Goal: Task Accomplishment & Management: Complete application form

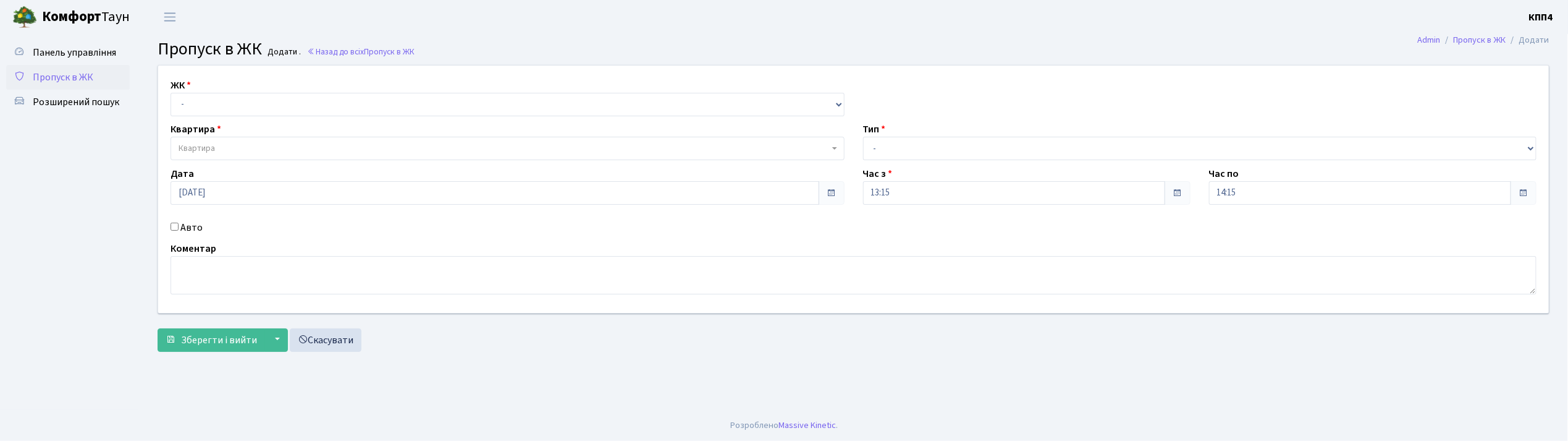
click at [175, 226] on input "Авто" at bounding box center [174, 227] width 8 height 8
checkbox input "true"
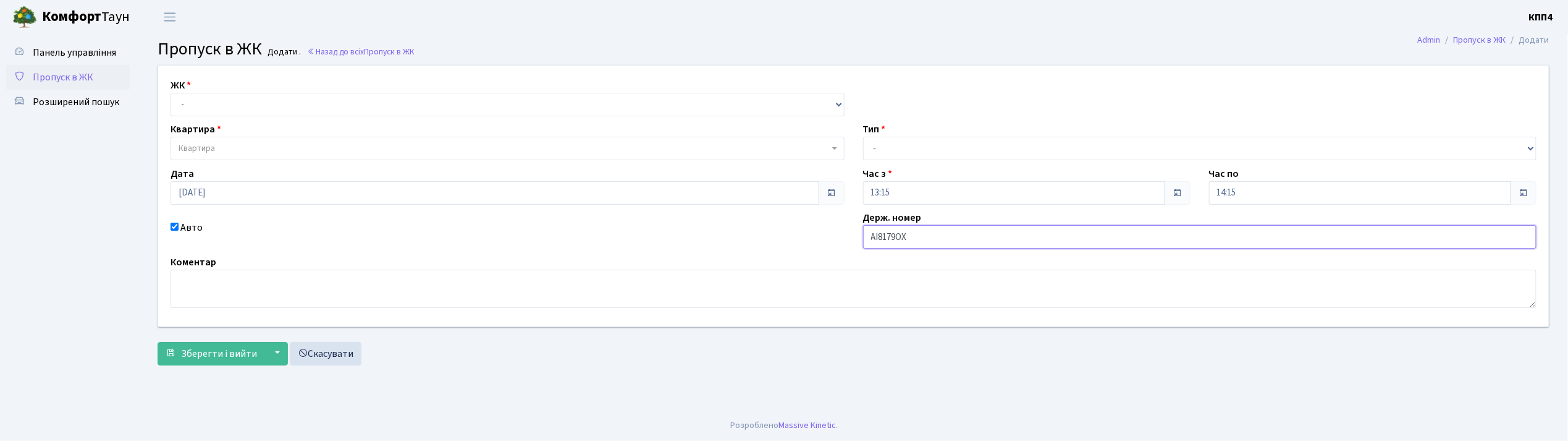
type input "АІ8179ОХ"
click at [234, 102] on select "- КТ, вул. Регенераторна, 4 КТ2, просп. Соборності, 17 КТ3, вул. Березнева, 16 …" at bounding box center [507, 104] width 674 height 23
select select "271"
click at [170, 92] on select "- КТ, вул. Регенераторна, 4 КТ2, просп. Соборності, 17 КТ3, вул. Березнева, 16 …" at bounding box center [507, 104] width 674 height 23
select select
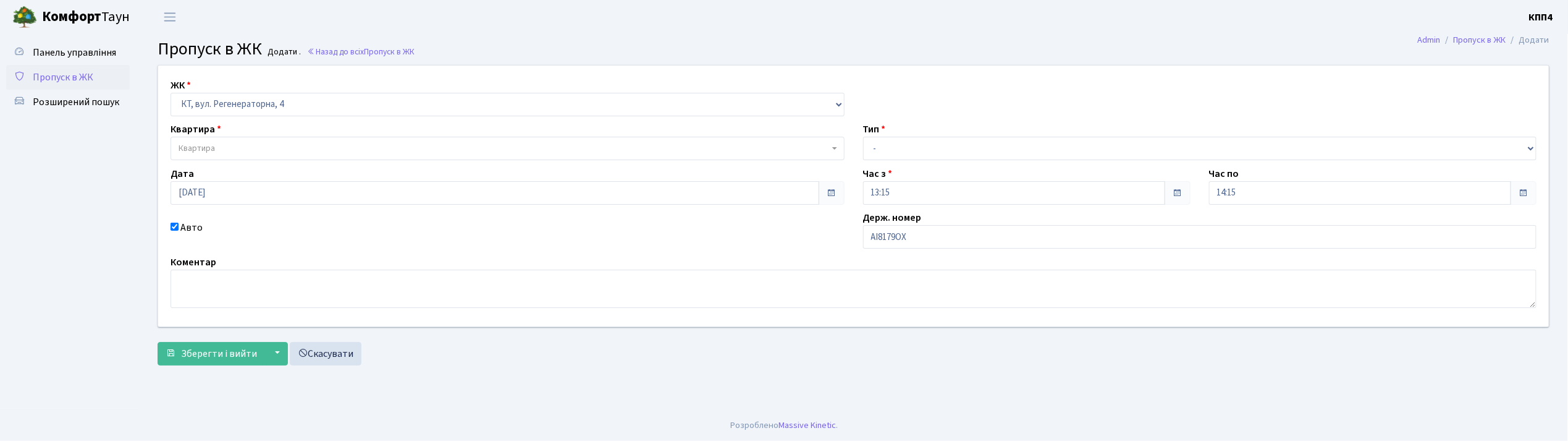
click at [237, 146] on span "Квартира" at bounding box center [503, 148] width 650 height 12
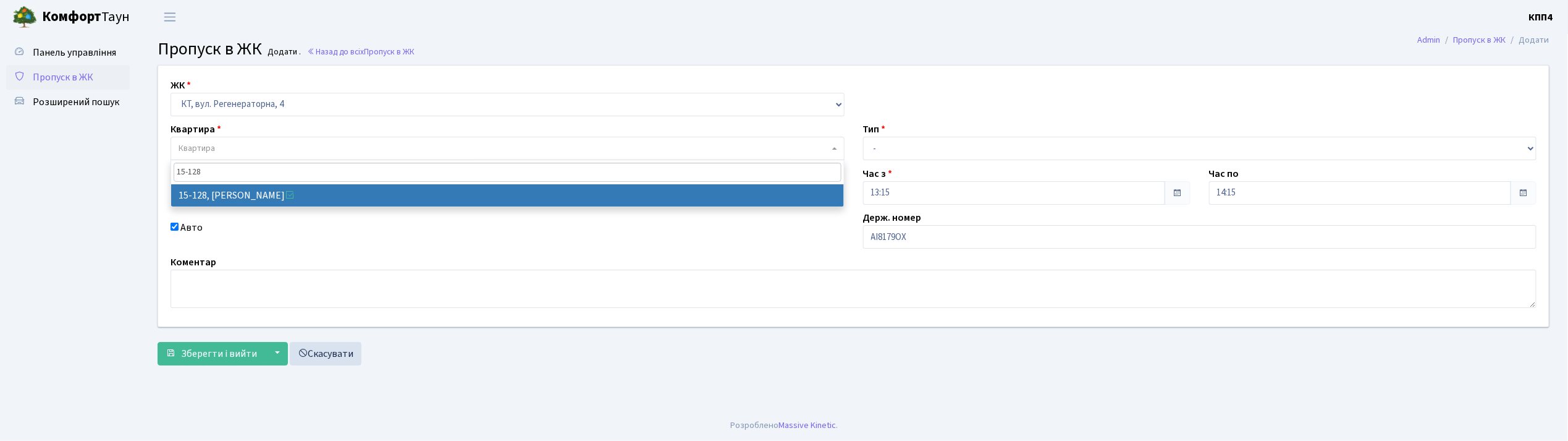
type input "15-128"
select select "8903"
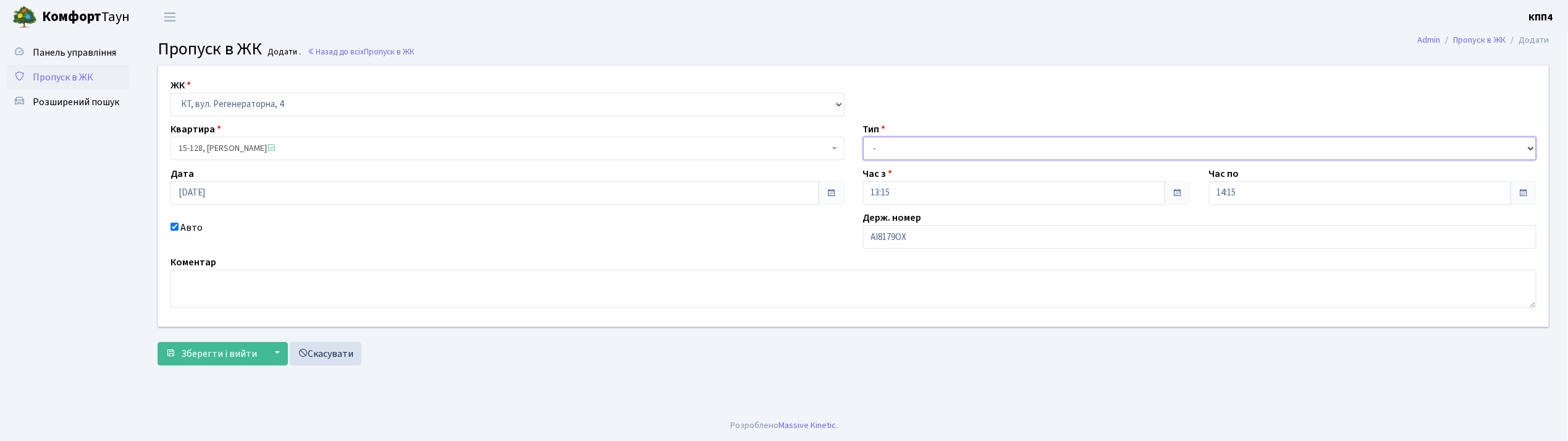
click at [901, 146] on select "- Доставка Таксі Гості Сервіс" at bounding box center [1199, 148] width 674 height 23
select select "2"
click at [863, 137] on select "- Доставка Таксі Гості Сервіс" at bounding box center [1199, 148] width 674 height 23
click at [205, 347] on span "Зберегти і вийти" at bounding box center [219, 354] width 76 height 14
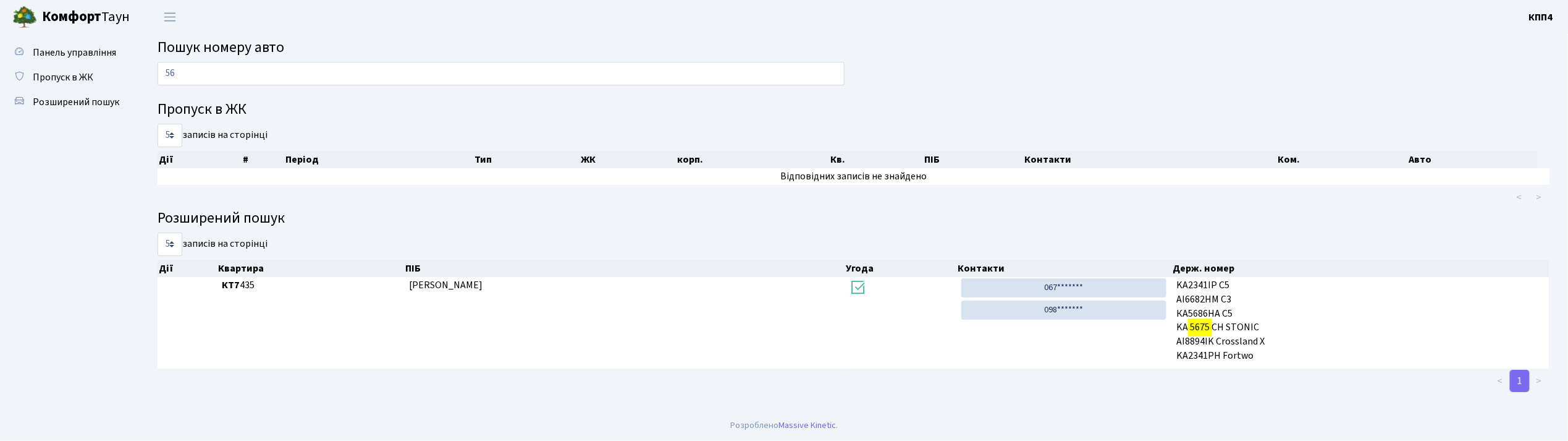
type input "5"
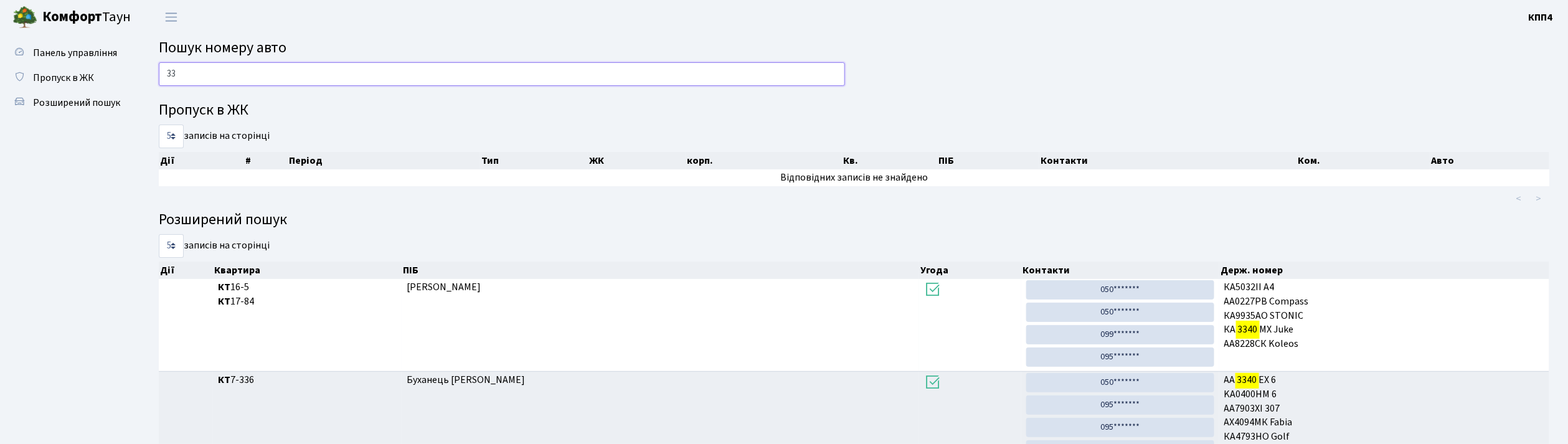
type input "3"
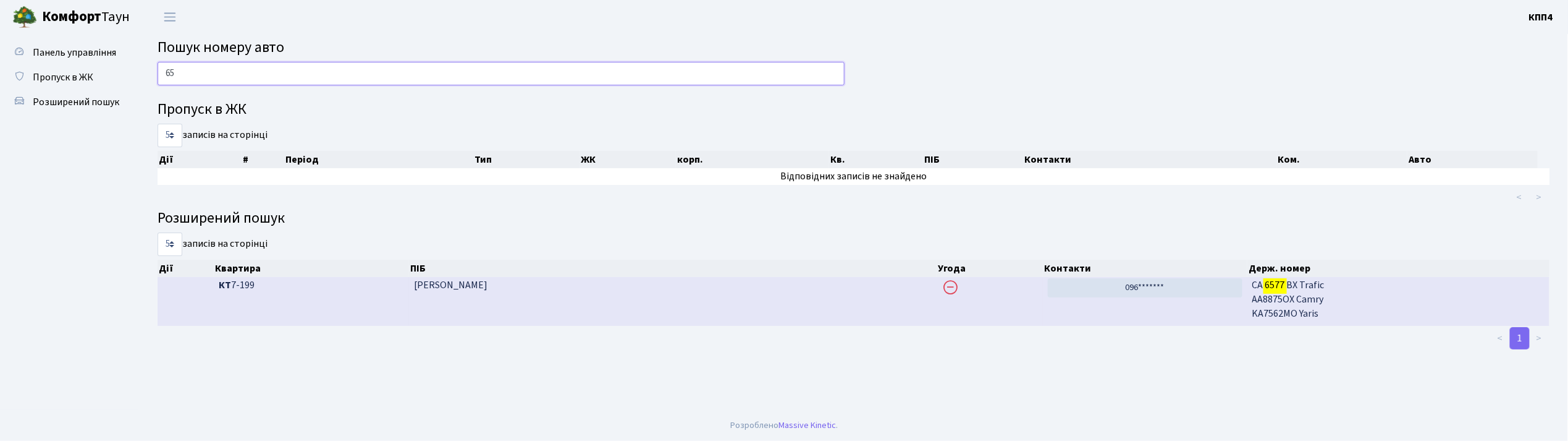
type input "6"
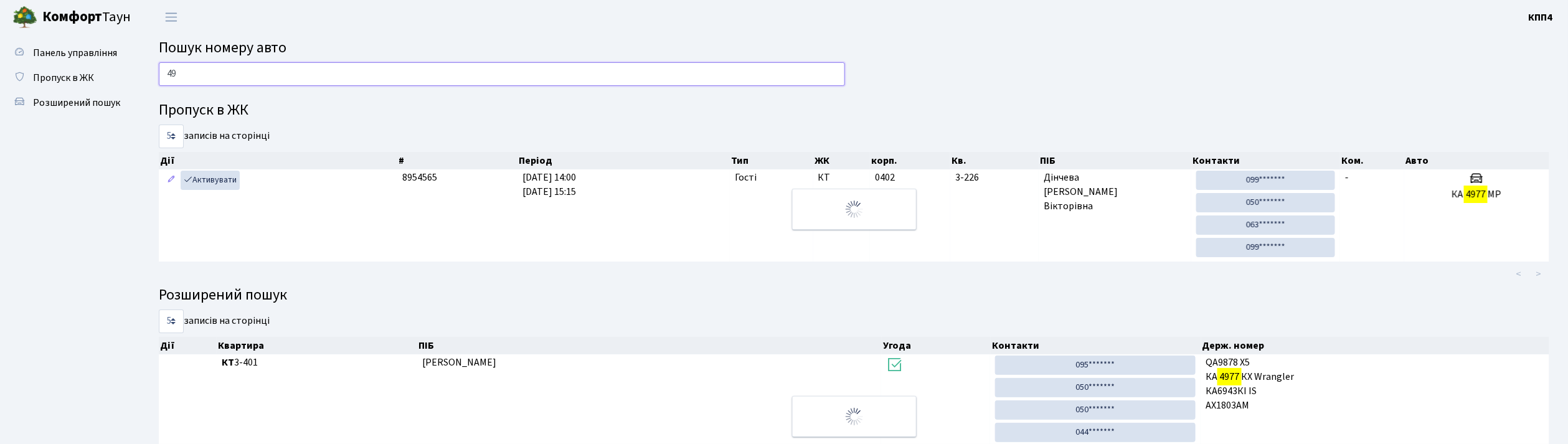
type input "4"
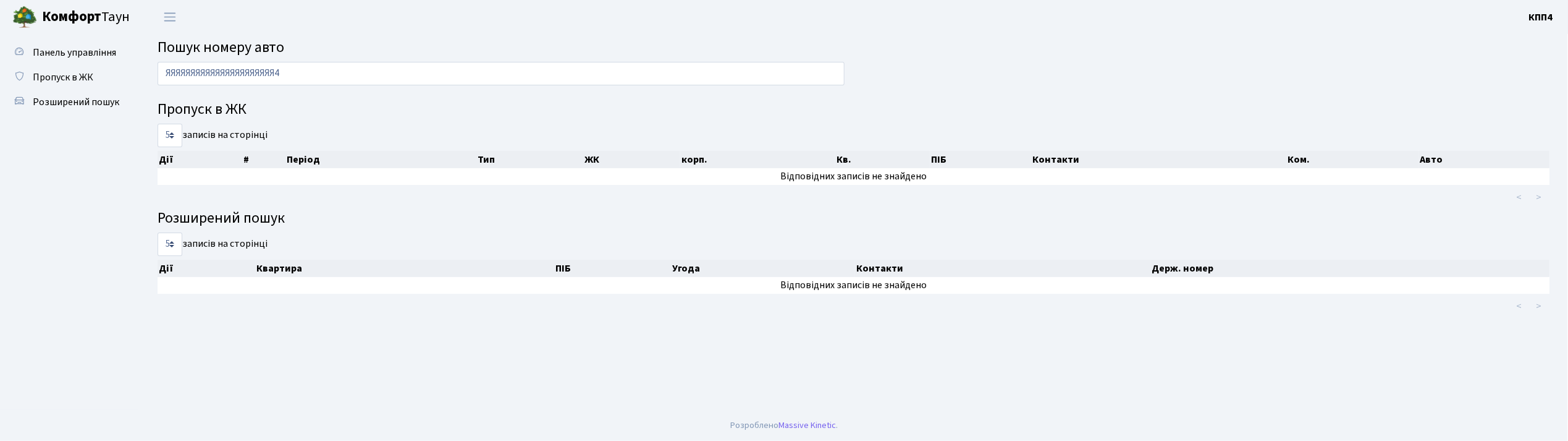
drag, startPoint x: 1278, startPoint y: 293, endPoint x: 1023, endPoint y: 61, distance: 344.7
click at [1023, 62] on div "ЯЯЯЯЯЯЯЯЯЯЯЯЯЯЯЯЯЯЯЯЯЯ4 Пропуск в ЖК 5 10 25 50 записів на сторінці Дії # Періо…" at bounding box center [853, 190] width 1410 height 257
click at [335, 79] on input "ЯЯЯЯЯЯЯЯЯЯЯЯЯЯЯЯЯЯЯЯЯЯ4" at bounding box center [501, 74] width 687 height 23
type input "Я"
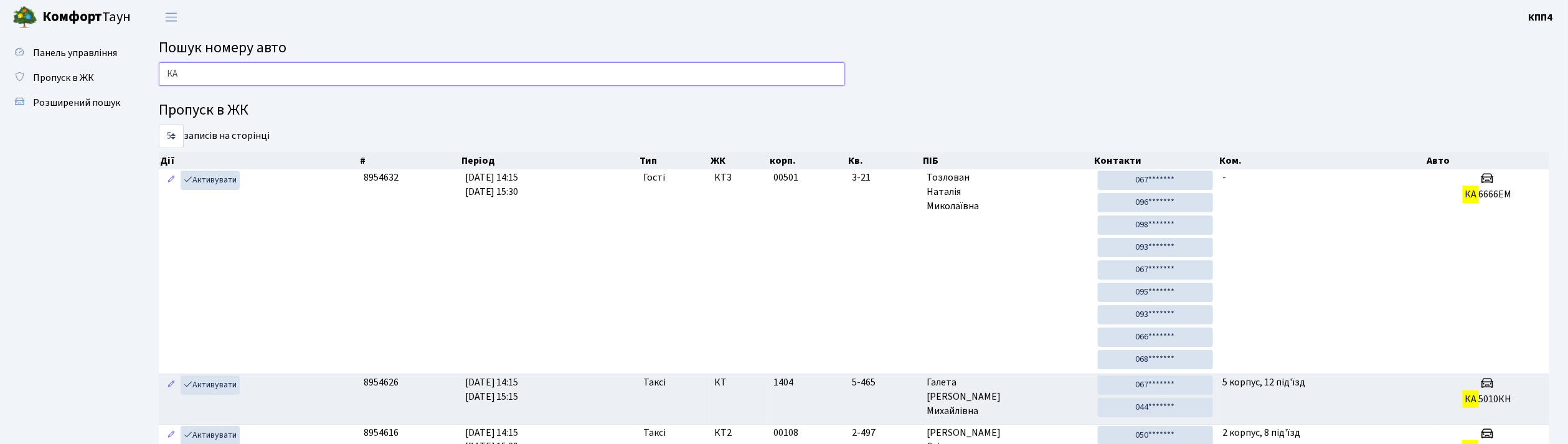
type input "К"
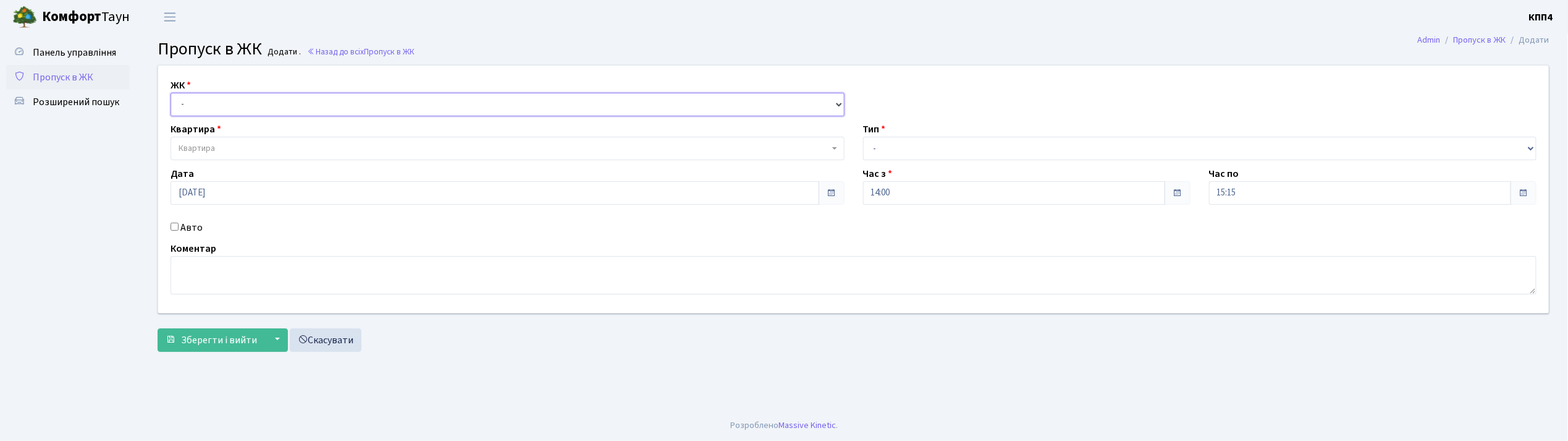
click at [205, 104] on select "- КТ, вул. Регенераторна, 4 КТ2, просп. [STREET_ADDRESS] [STREET_ADDRESS] [PERS…" at bounding box center [507, 104] width 674 height 23
select select "271"
click at [170, 92] on select "- КТ, вул. Регенераторна, 4 КТ2, просп. Соборності, 17 КТ3, вул. Березнева, 16 …" at bounding box center [507, 104] width 674 height 23
select select
click at [190, 155] on span "Квартира" at bounding box center [197, 148] width 37 height 12
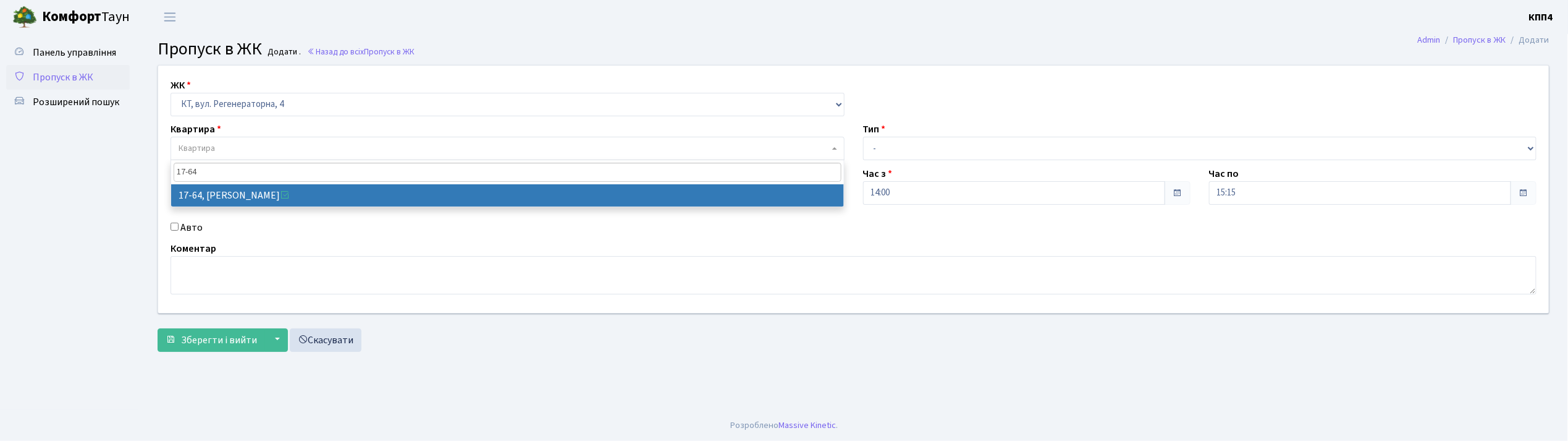
type input "17-64"
select select "9018"
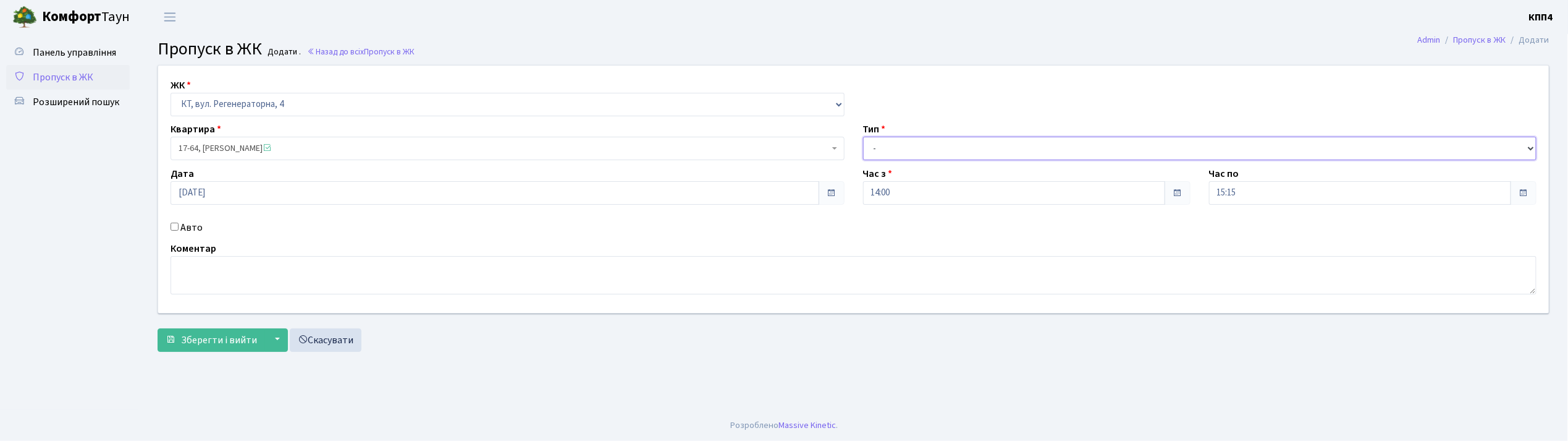
click at [897, 144] on select "- Доставка Таксі Гості Сервіс" at bounding box center [1199, 148] width 674 height 23
select select "1"
click at [863, 137] on select "- Доставка Таксі Гості Сервіс" at bounding box center [1199, 148] width 674 height 23
click at [243, 349] on button "Зберегти і вийти" at bounding box center [211, 340] width 108 height 23
click at [174, 228] on input "Авто" at bounding box center [174, 227] width 8 height 8
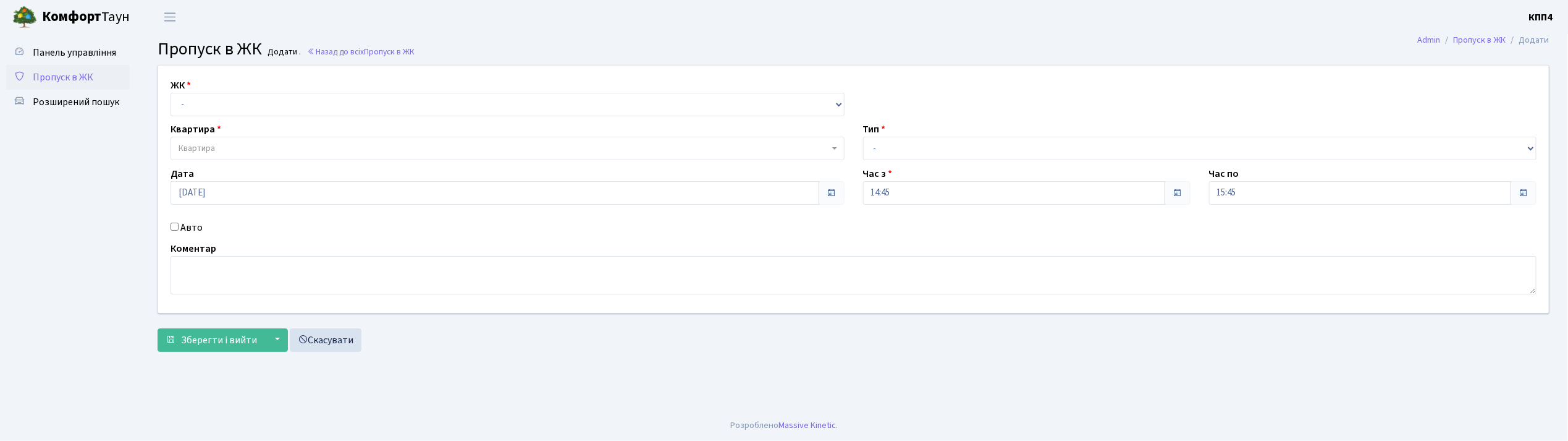
checkbox input "true"
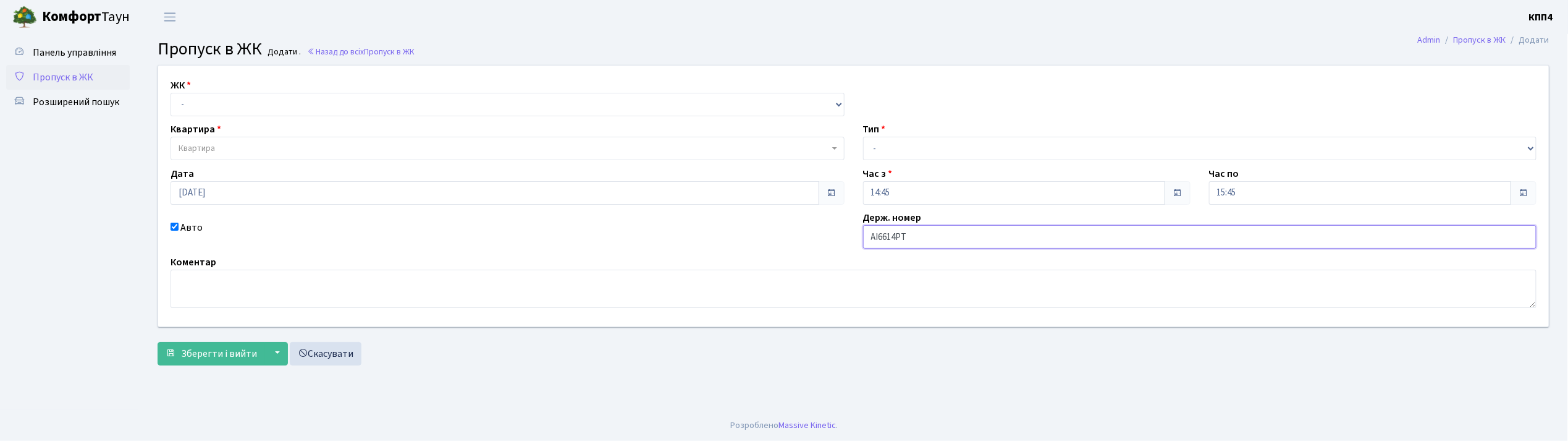
type input "АІ6614РТ"
click at [220, 106] on select "- КТ, вул. Регенераторна, 4 КТ2, просп. [STREET_ADDRESS] [STREET_ADDRESS] [PERS…" at bounding box center [507, 104] width 674 height 23
select select "271"
click at [170, 92] on select "- КТ, вул. Регенераторна, 4 КТ2, просп. [STREET_ADDRESS] [STREET_ADDRESS] [PERS…" at bounding box center [507, 104] width 674 height 23
select select
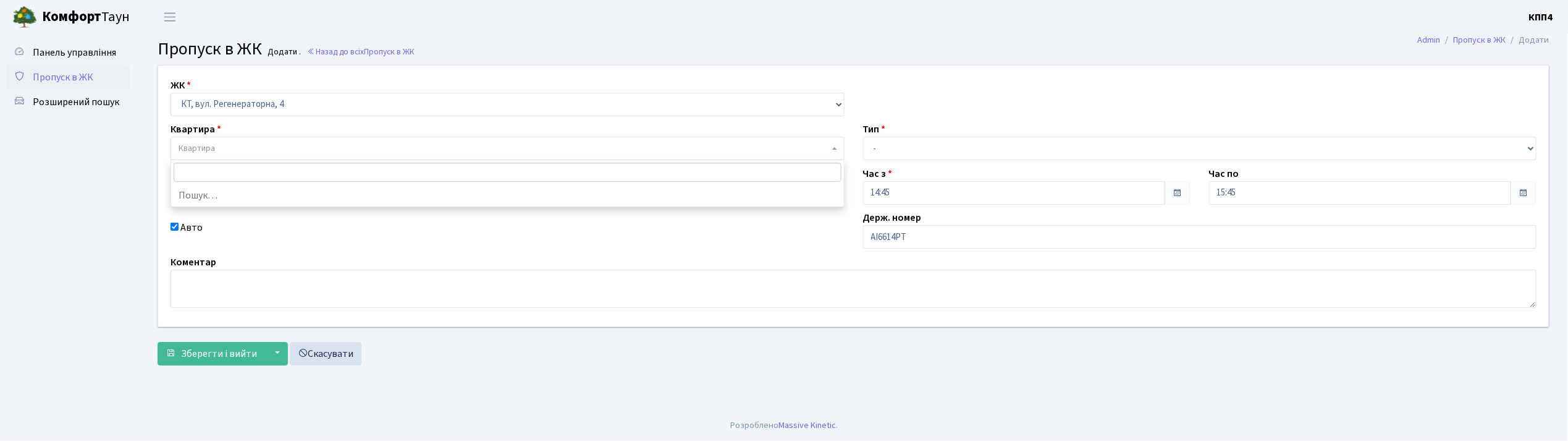
click at [220, 145] on span "Квартира" at bounding box center [503, 148] width 650 height 12
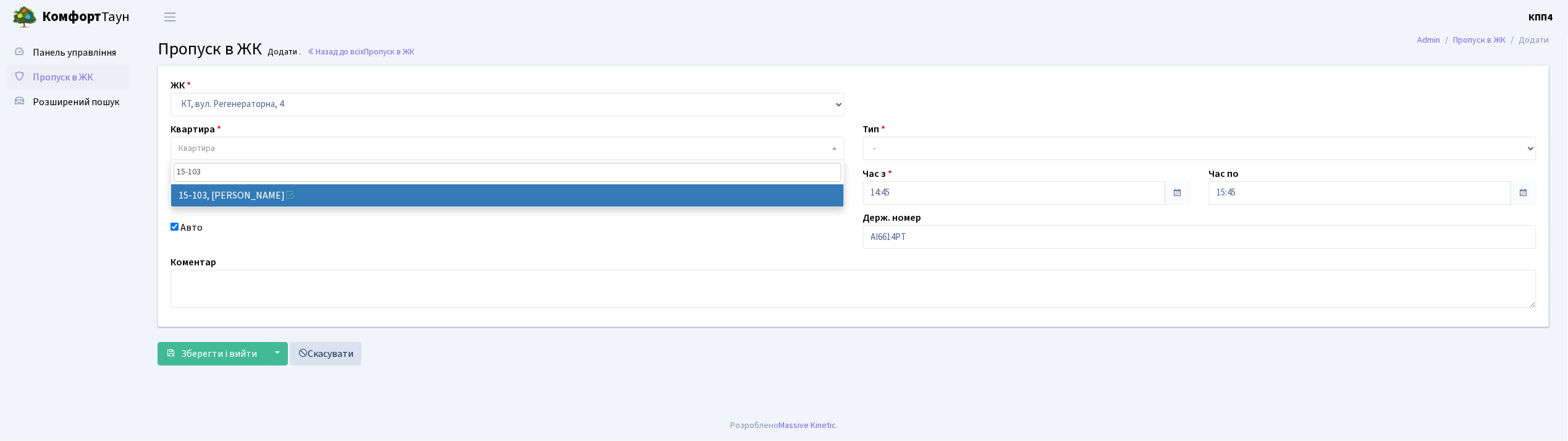
type input "15-103"
select select "8878"
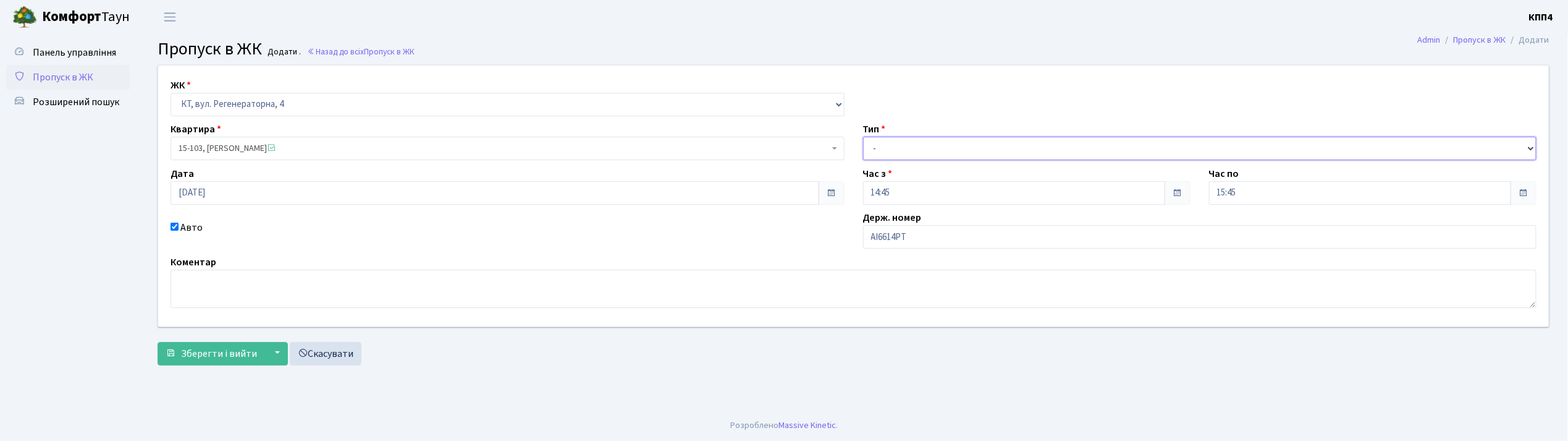
click at [874, 149] on select "- Доставка Таксі Гості Сервіс" at bounding box center [1199, 148] width 674 height 23
select select "2"
click at [863, 137] on select "- Доставка Таксі Гості Сервіс" at bounding box center [1199, 148] width 674 height 23
click at [252, 353] on span "Зберегти і вийти" at bounding box center [219, 354] width 76 height 14
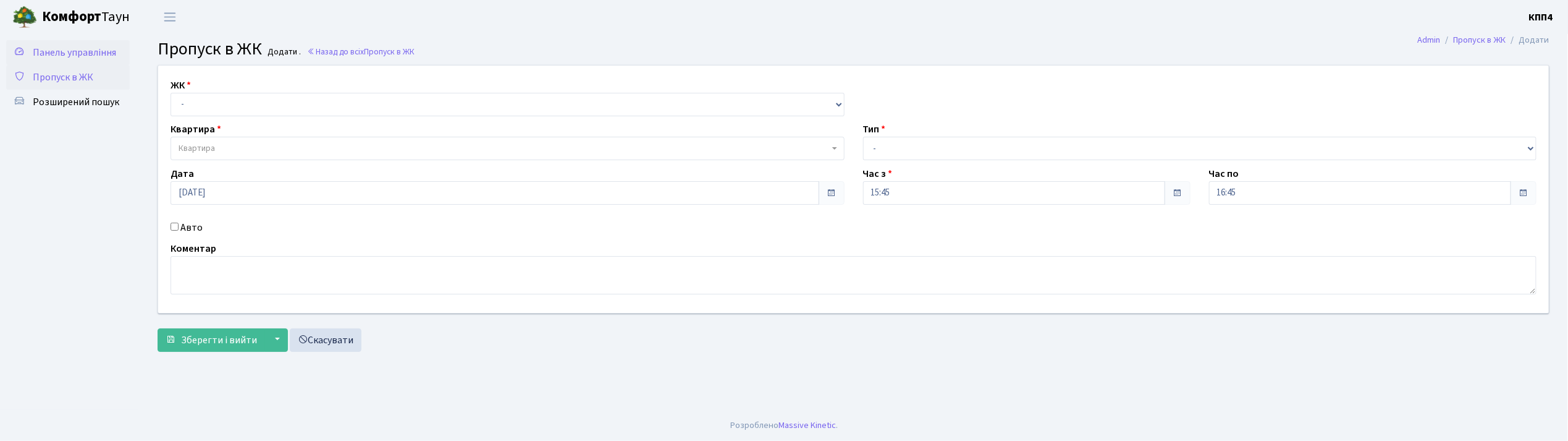
click at [89, 55] on span "Панель управління" at bounding box center [74, 52] width 83 height 14
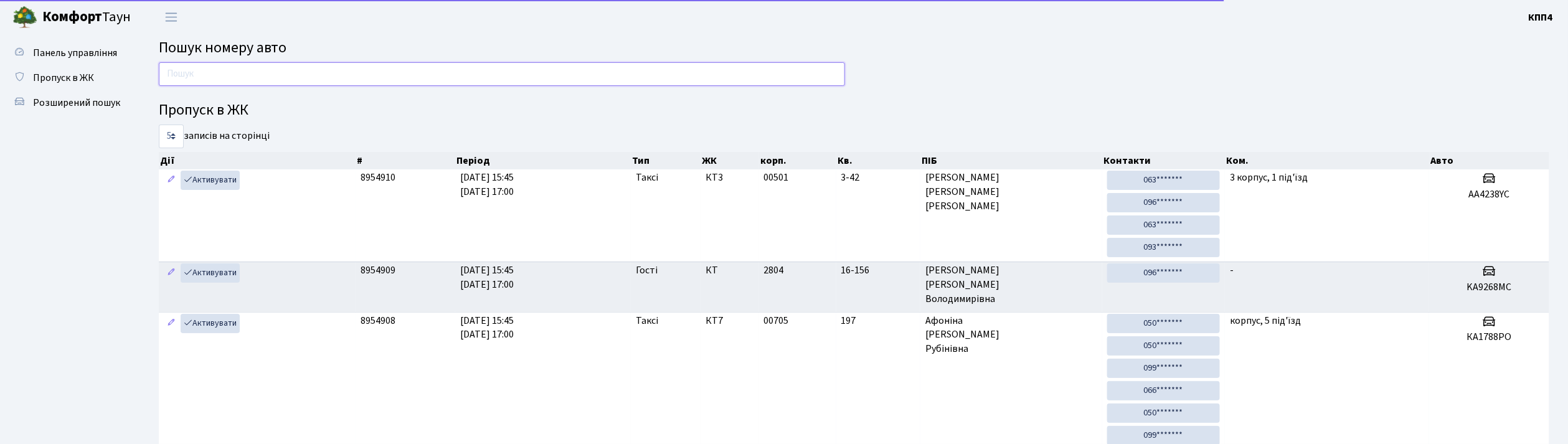
click at [254, 80] on input "text" at bounding box center [501, 74] width 686 height 24
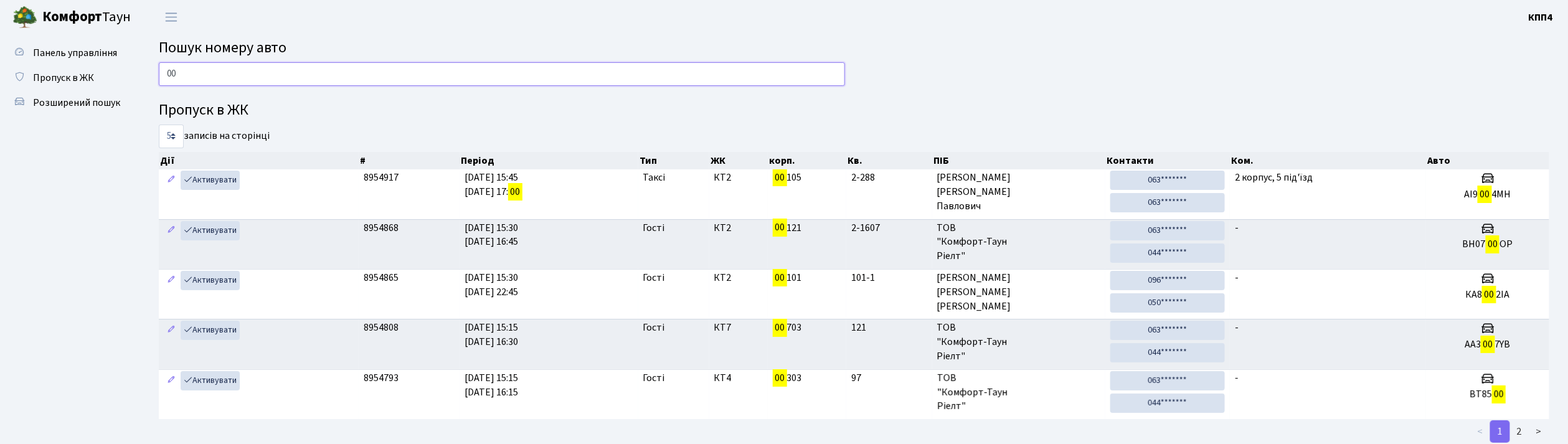
type input "0"
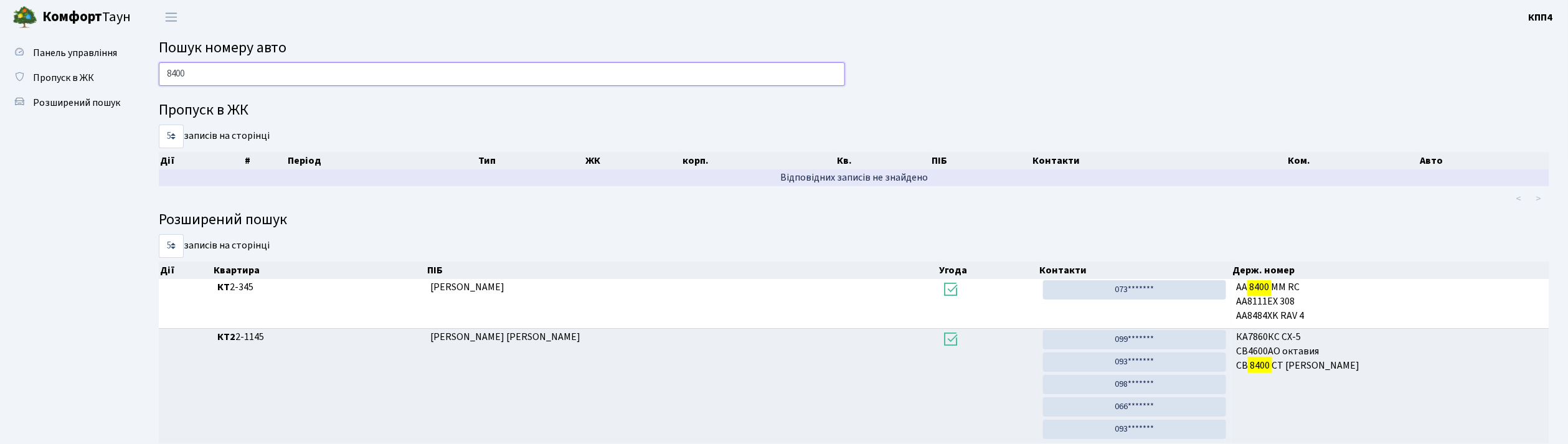
scroll to position [57, 0]
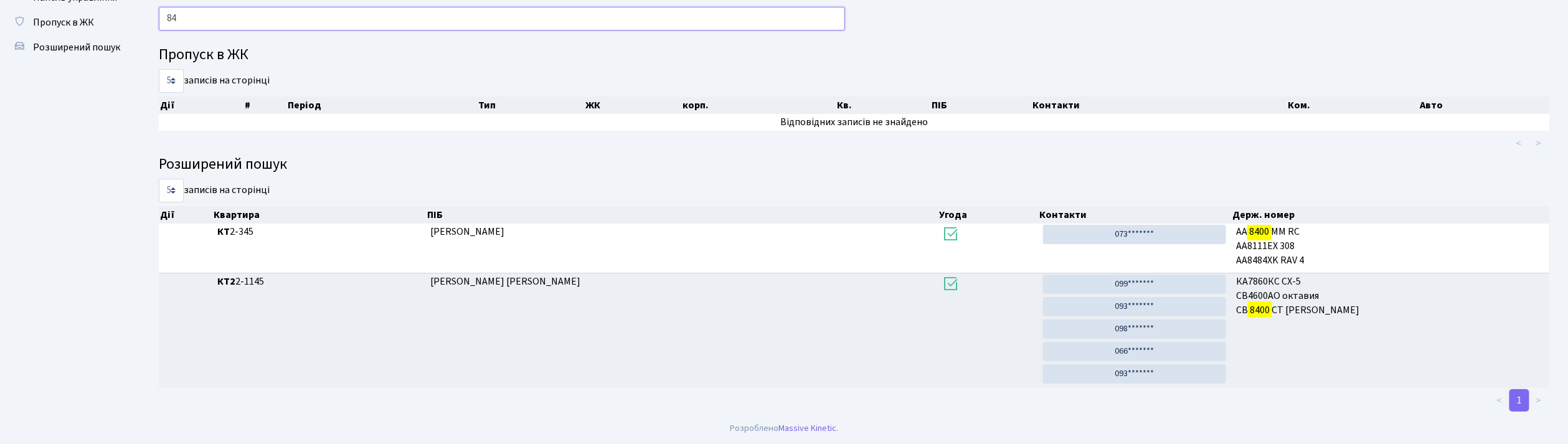
type input "8"
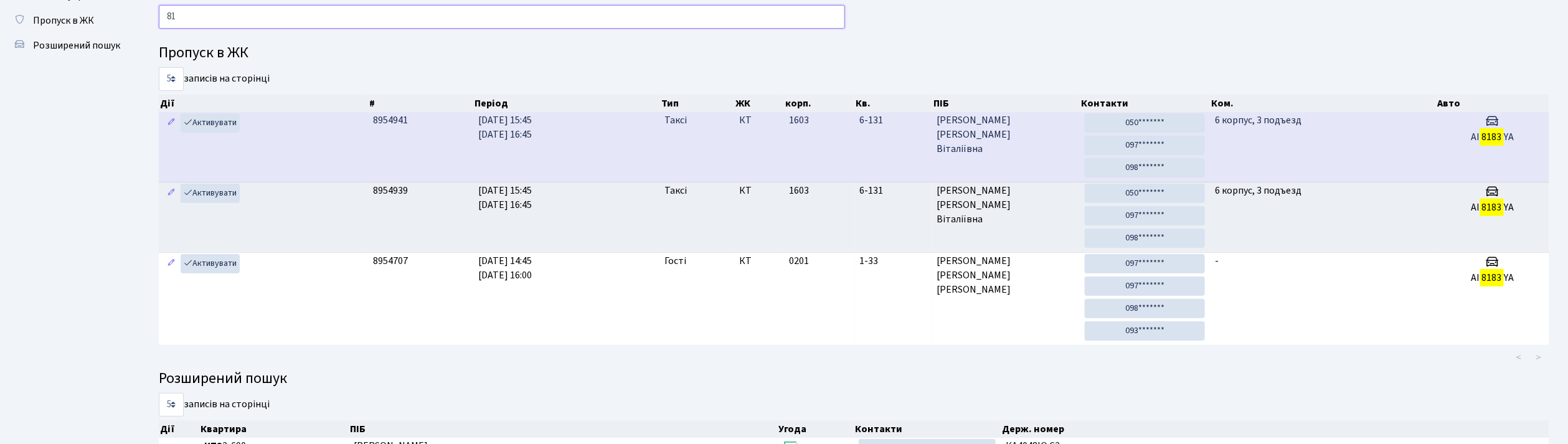
type input "8"
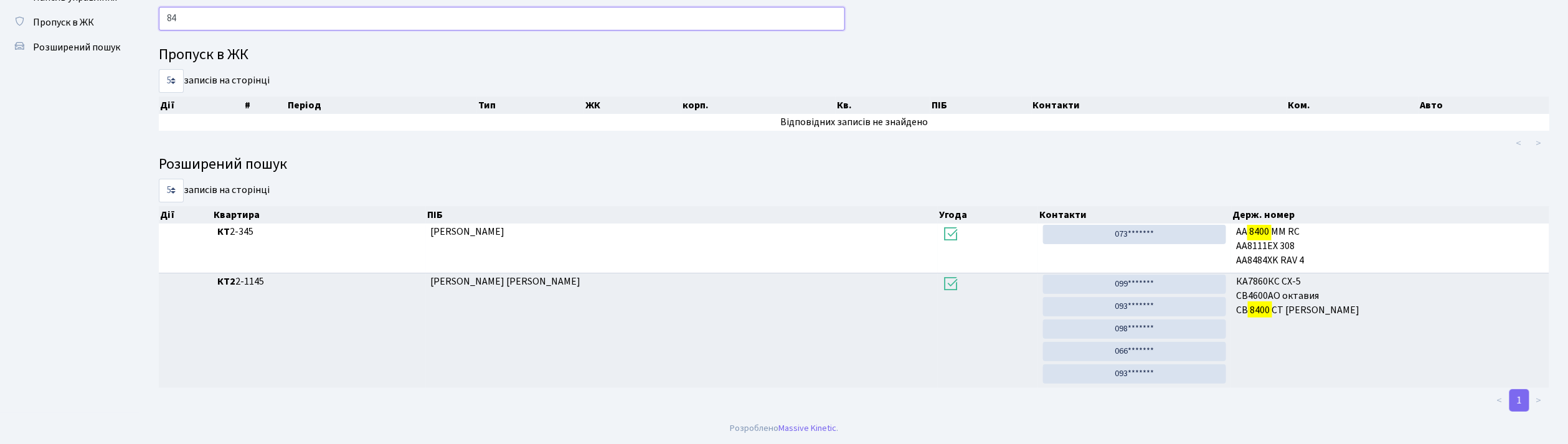
type input "8"
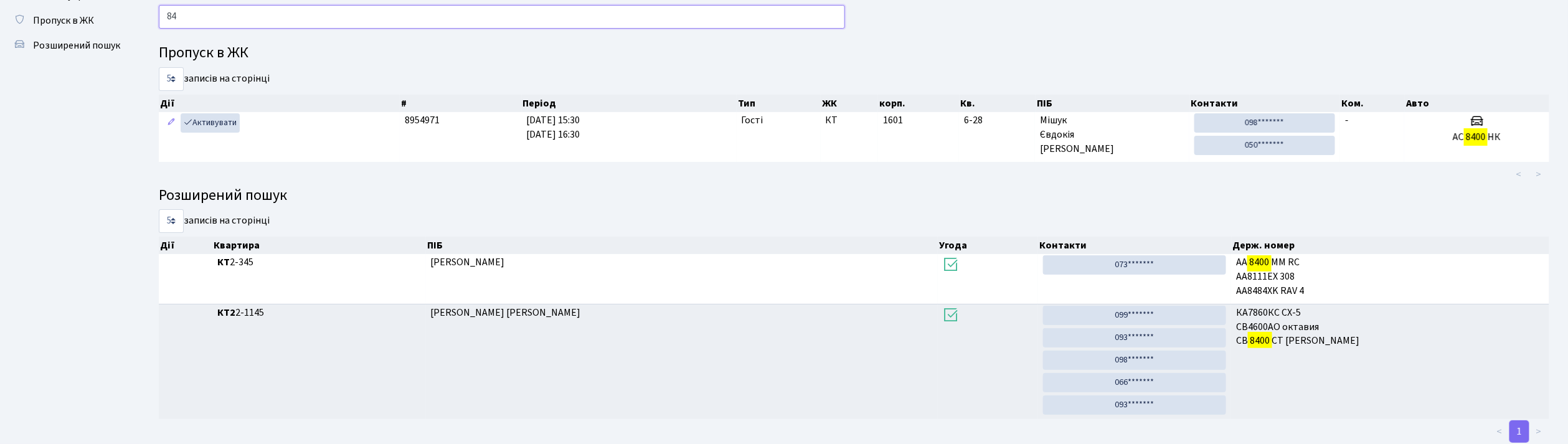
type input "8"
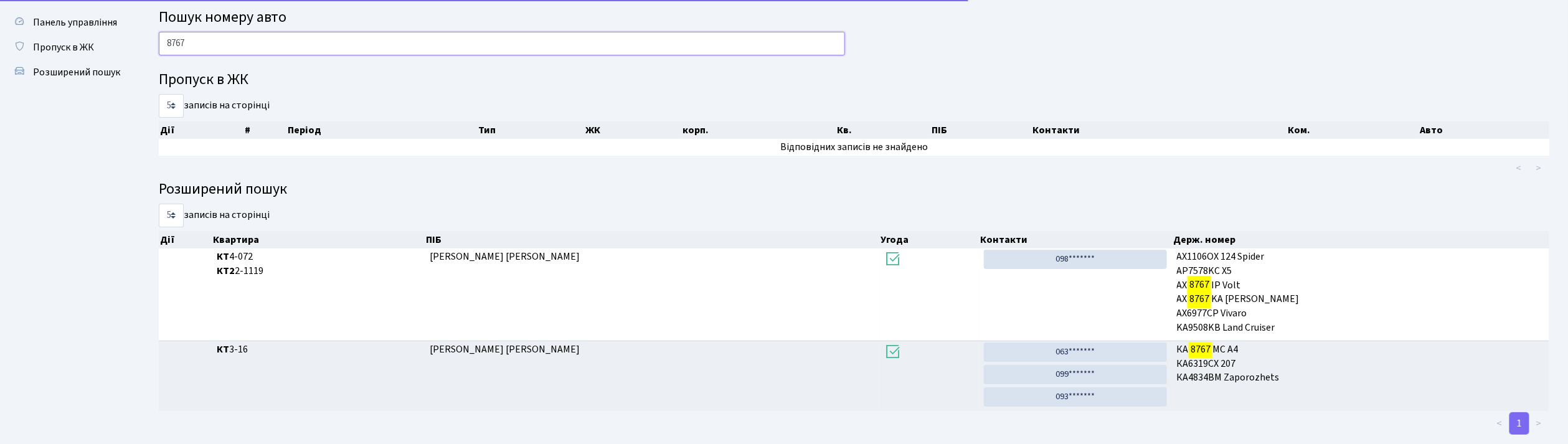
scroll to position [55, 0]
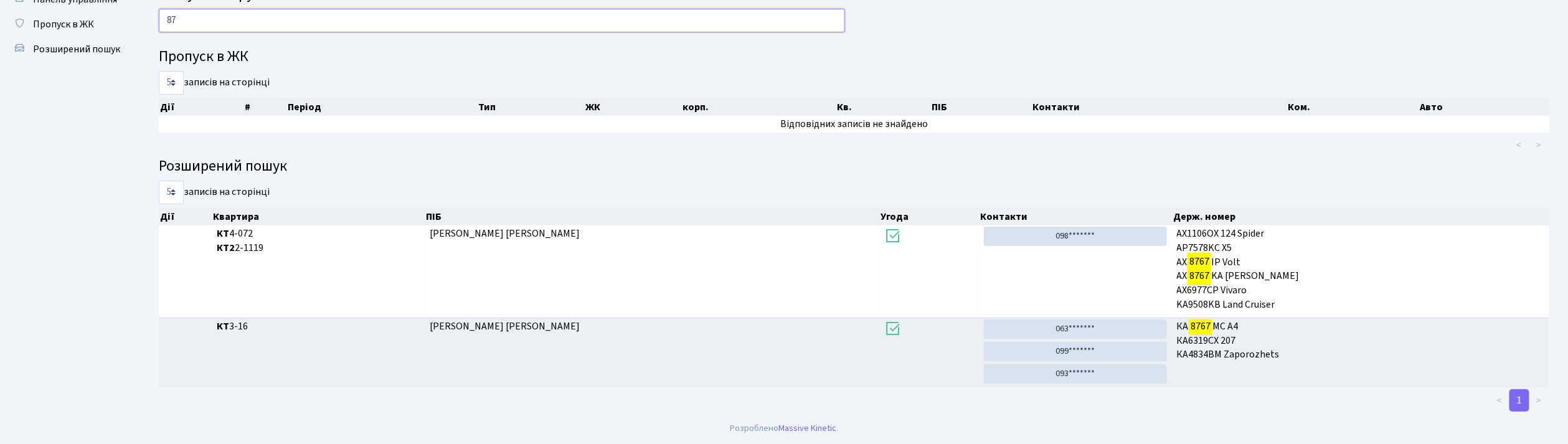
type input "8"
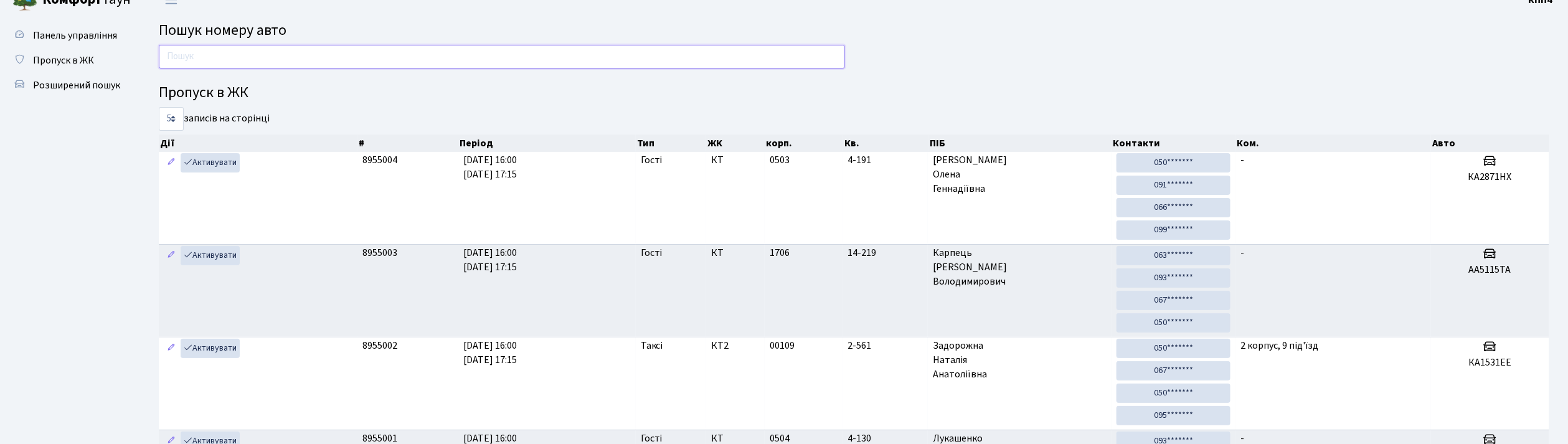
scroll to position [0, 0]
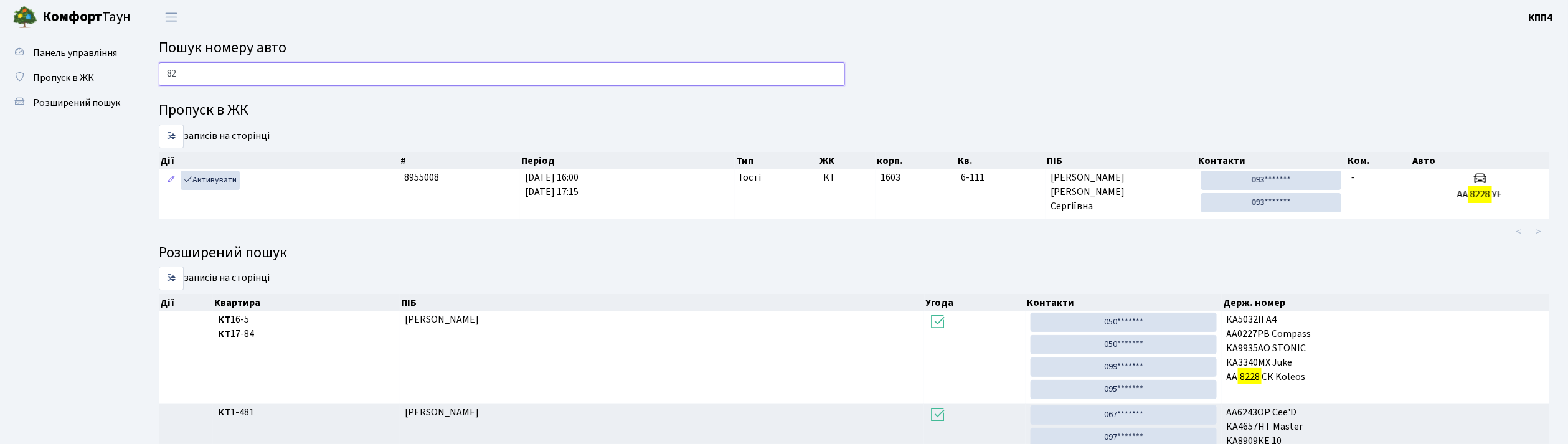
type input "8"
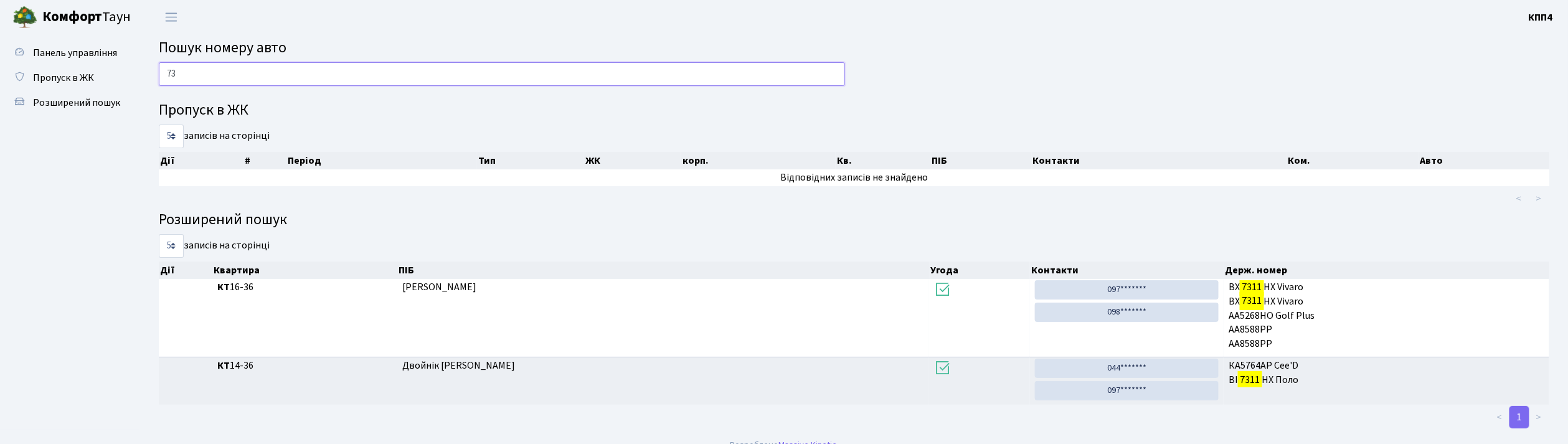
type input "7"
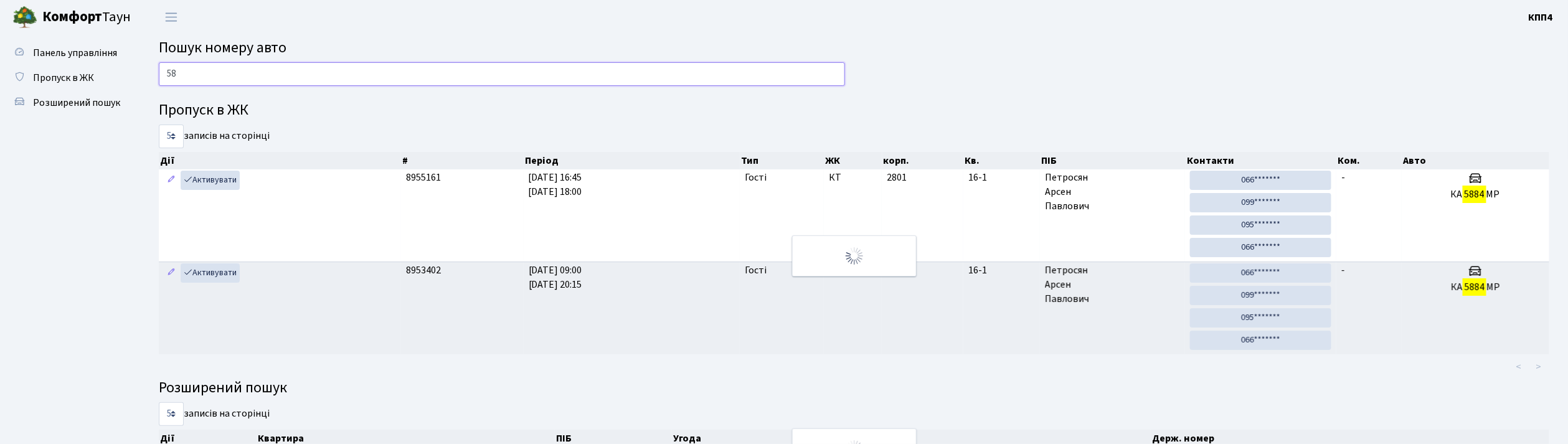
type input "5"
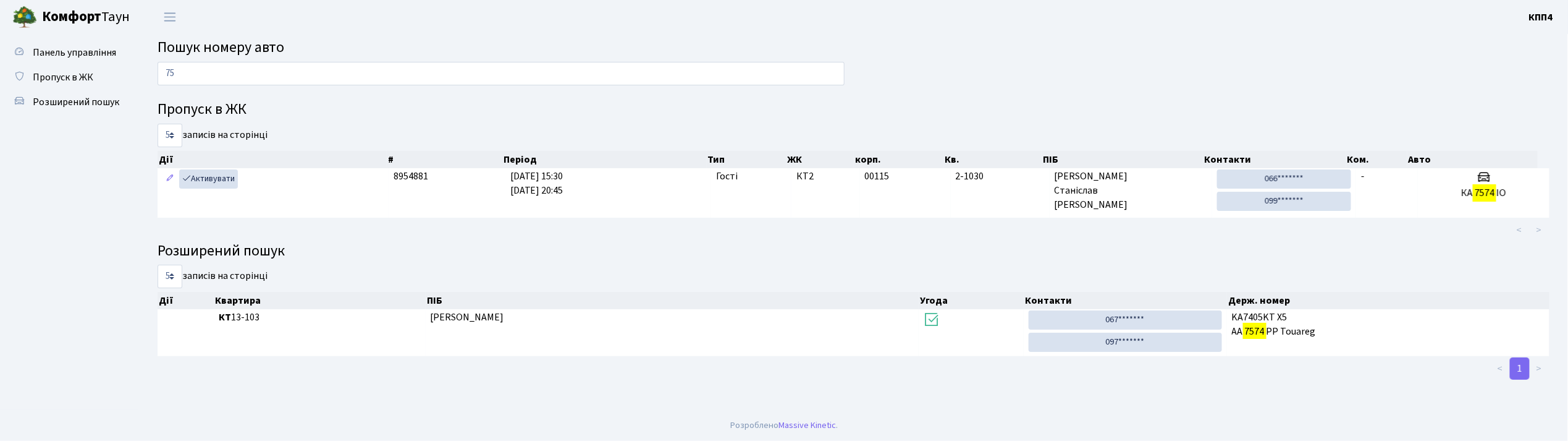
type input "7"
